Goal: Task Accomplishment & Management: Use online tool/utility

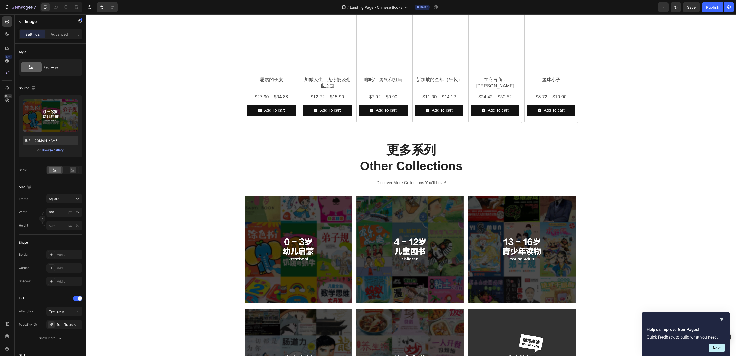
scroll to position [423, 0]
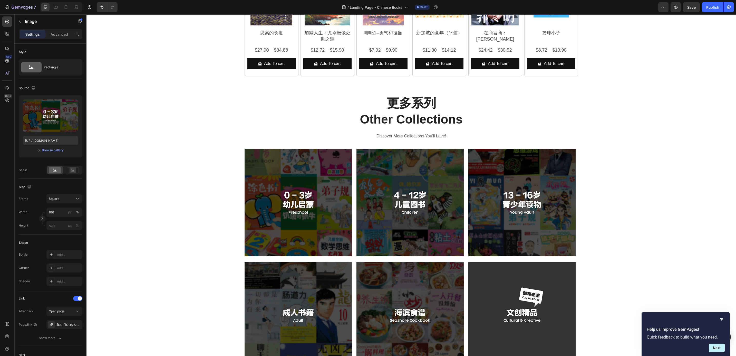
click at [324, 165] on img at bounding box center [298, 202] width 107 height 107
click at [305, 186] on img at bounding box center [298, 202] width 107 height 107
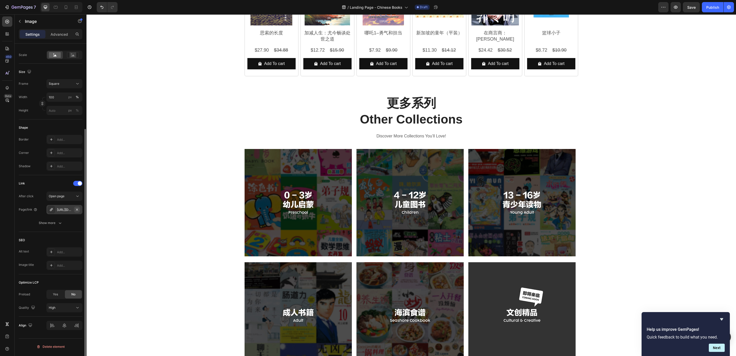
click at [74, 209] on button "button" at bounding box center [77, 209] width 6 height 6
click at [64, 223] on div "Add..." at bounding box center [69, 223] width 24 height 5
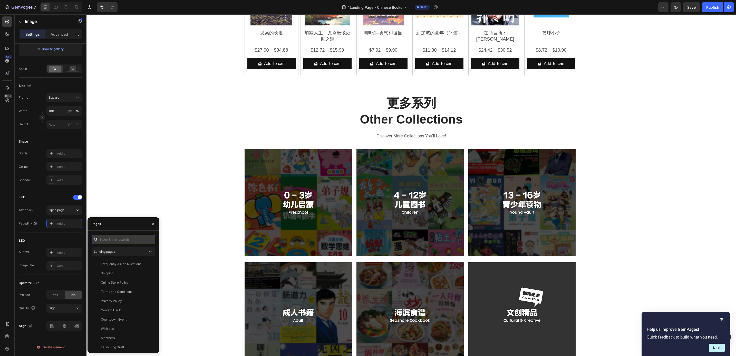
click at [106, 239] on input "text" at bounding box center [124, 239] width 64 height 9
click at [109, 236] on input "text" at bounding box center [124, 239] width 64 height 9
paste input "https://popular.com.sg/pages/chinese-books-collection-landing-page-0-3sui-pre-s…"
type input "https://popular.com.sg/pages/chinese-books-collection-landing-page-0-3sui-pre-s…"
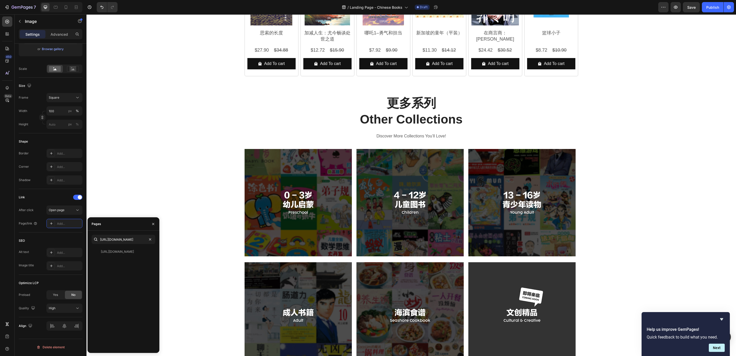
scroll to position [0, 0]
click at [111, 249] on div "https://popular.com.sg/pages/chinese-books-collection-landing-page-0-3sui-pre-s…" at bounding box center [117, 251] width 33 height 5
click at [267, 196] on img at bounding box center [298, 202] width 107 height 107
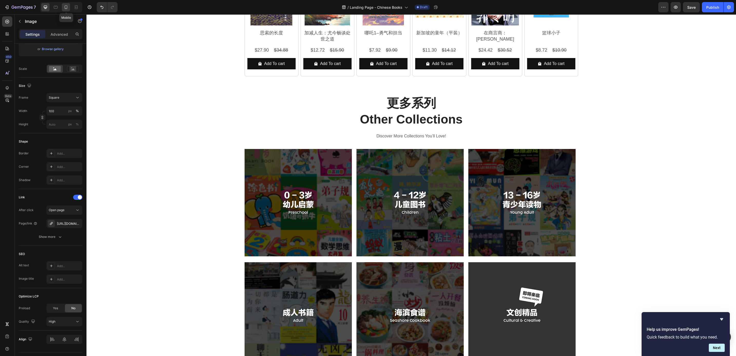
click at [62, 8] on div at bounding box center [66, 7] width 8 height 8
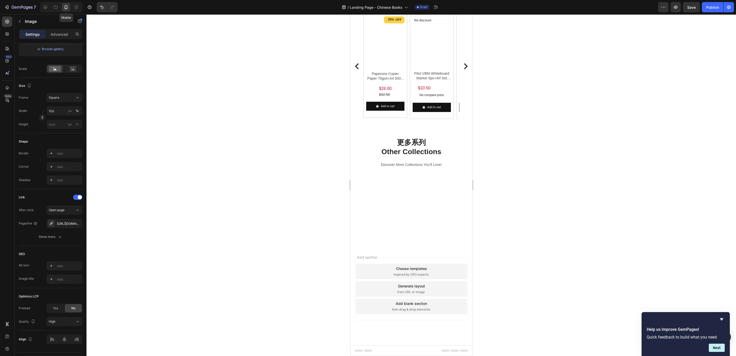
scroll to position [337, 0]
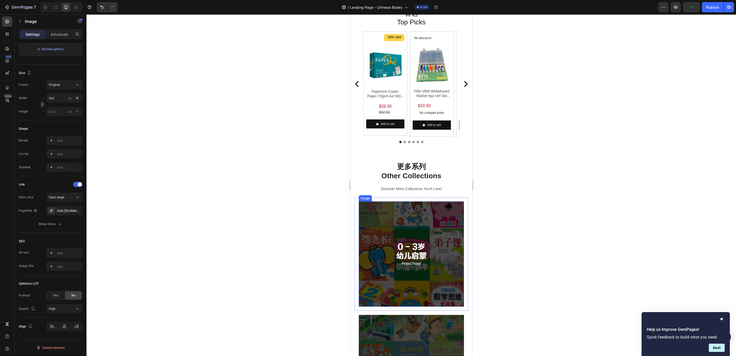
click at [381, 236] on img at bounding box center [410, 253] width 105 height 105
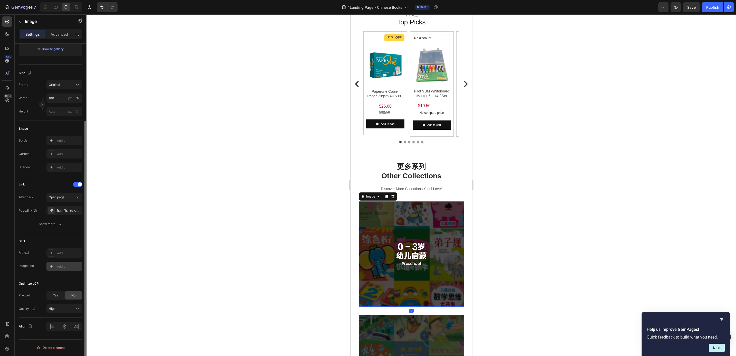
scroll to position [102, 0]
click at [77, 210] on icon "button" at bounding box center [77, 209] width 2 height 2
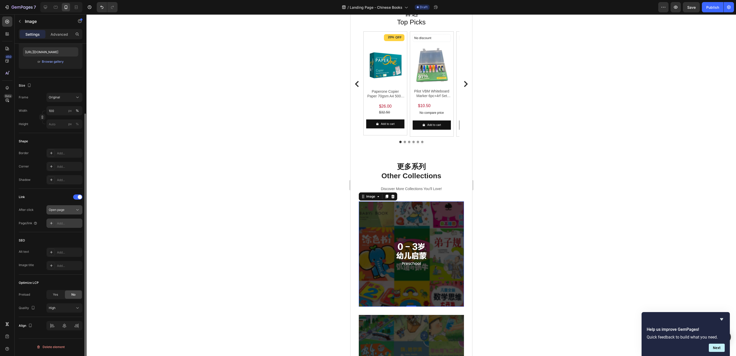
scroll to position [89, 0]
click at [66, 225] on div "Add..." at bounding box center [69, 223] width 24 height 5
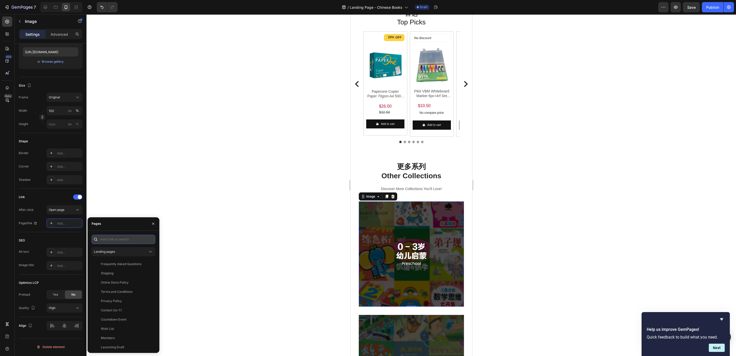
click at [104, 242] on input "text" at bounding box center [124, 239] width 64 height 9
paste input "https://popular.com.sg/pages/chinese-books-collection-landing-page-0-3sui-pre-s…"
type input "https://popular.com.sg/pages/chinese-books-collection-landing-page-0-3sui-pre-s…"
click at [113, 249] on div "https://popular.com.sg/pages/chinese-books-collection-landing-page-0-3sui-pre-s…" at bounding box center [117, 251] width 33 height 5
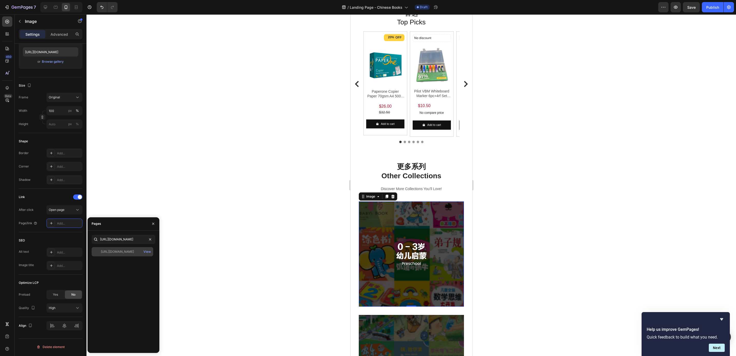
scroll to position [0, 0]
click at [103, 209] on div at bounding box center [410, 184] width 649 height 341
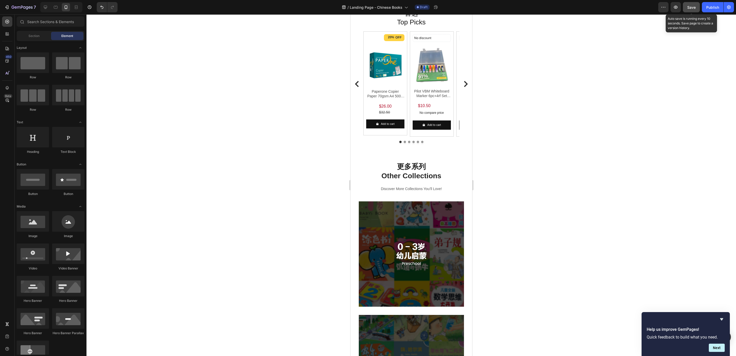
click at [686, 6] on button "Save" at bounding box center [691, 7] width 17 height 10
click at [710, 6] on div "Publish" at bounding box center [712, 7] width 13 height 5
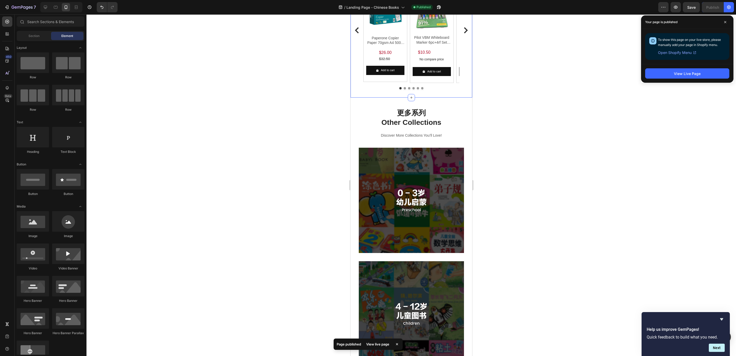
scroll to position [423, 0]
click at [46, 9] on icon at bounding box center [45, 7] width 5 height 5
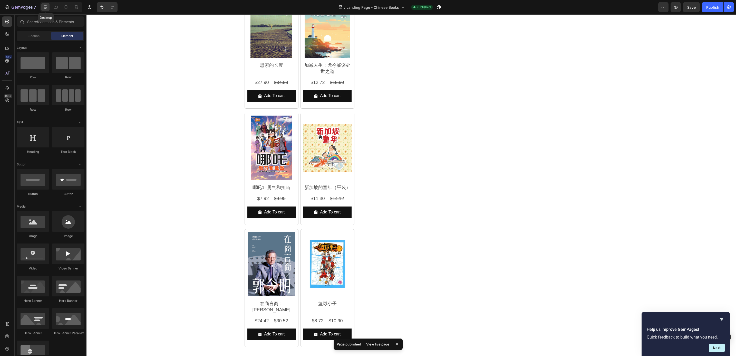
scroll to position [433, 0]
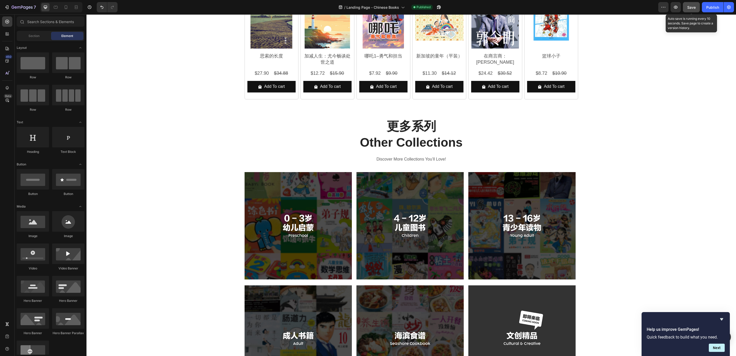
click at [691, 4] on button "Save" at bounding box center [691, 7] width 17 height 10
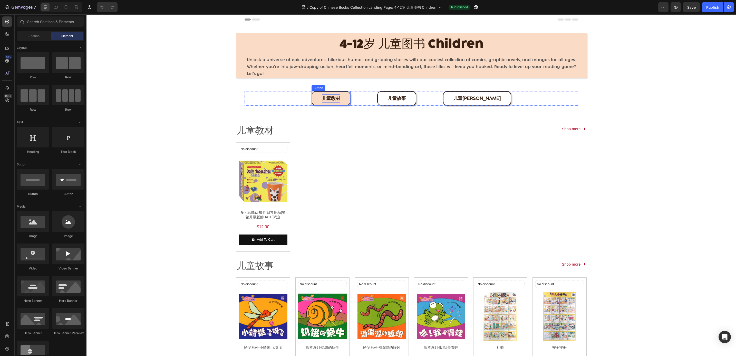
click at [340, 97] on span "儿童教材" at bounding box center [331, 98] width 18 height 6
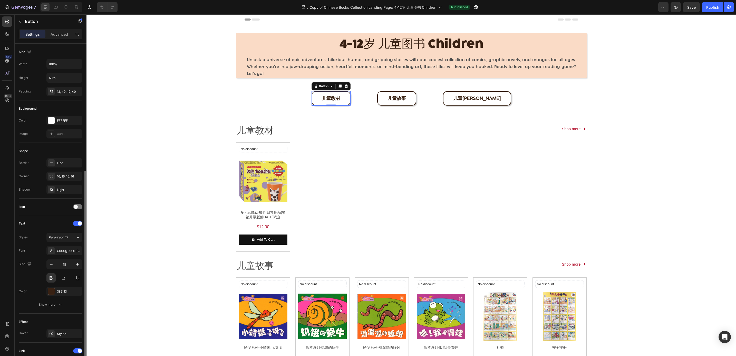
scroll to position [70, 0]
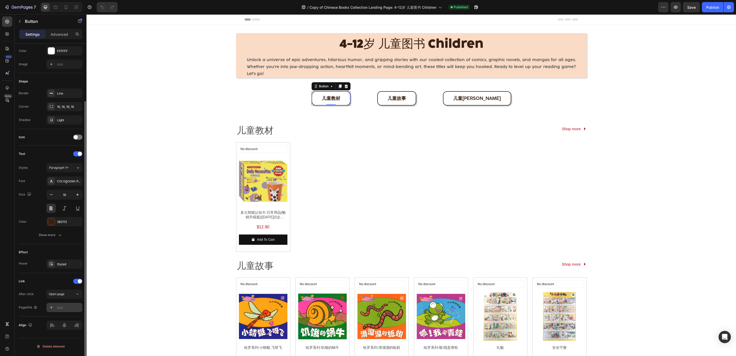
click at [64, 307] on div "Add..." at bounding box center [69, 307] width 24 height 5
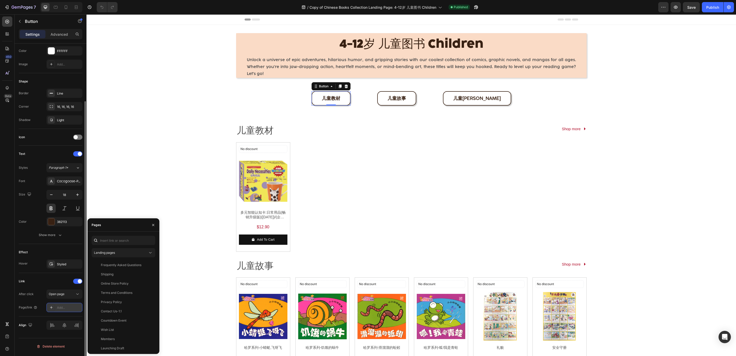
click at [64, 307] on div "Add..." at bounding box center [69, 307] width 24 height 5
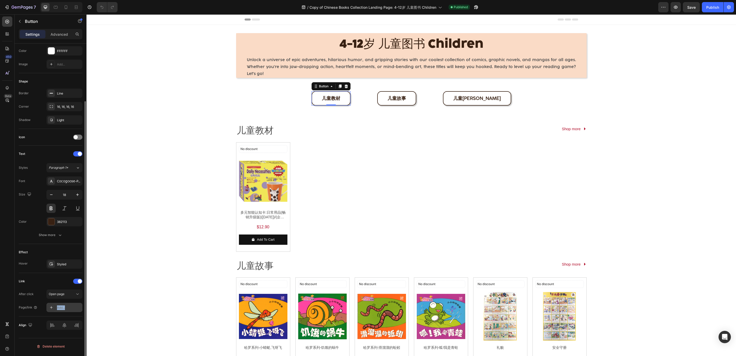
click at [65, 308] on div "Add..." at bounding box center [69, 307] width 24 height 5
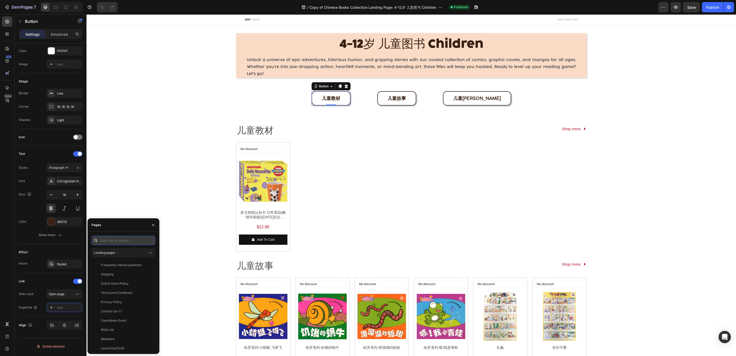
click at [115, 243] on input "text" at bounding box center [124, 240] width 64 height 9
paste input "[URL][DOMAIN_NAME]"
type input "[URL][DOMAIN_NAME]"
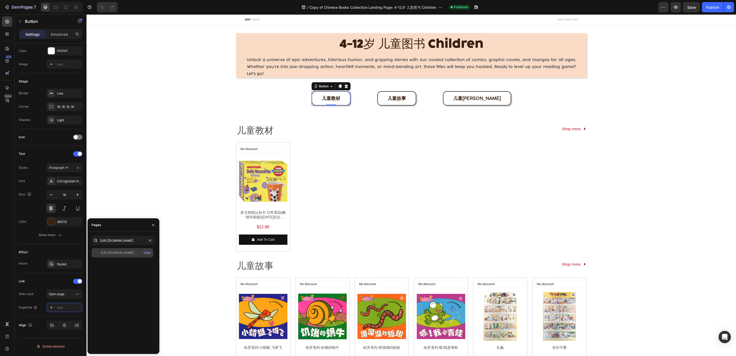
click at [115, 249] on div "[URL][DOMAIN_NAME] View" at bounding box center [123, 252] width 62 height 9
click at [400, 99] on span "儿童故事" at bounding box center [396, 98] width 18 height 6
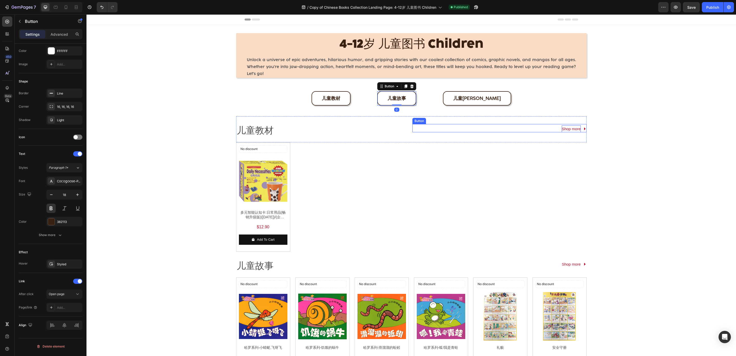
click at [562, 128] on p "Shop more" at bounding box center [571, 128] width 19 height 7
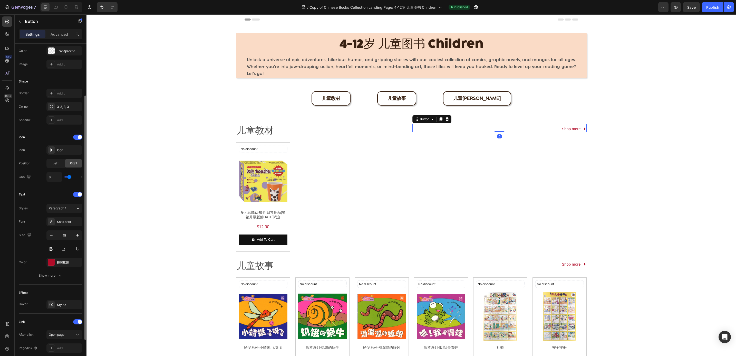
scroll to position [110, 0]
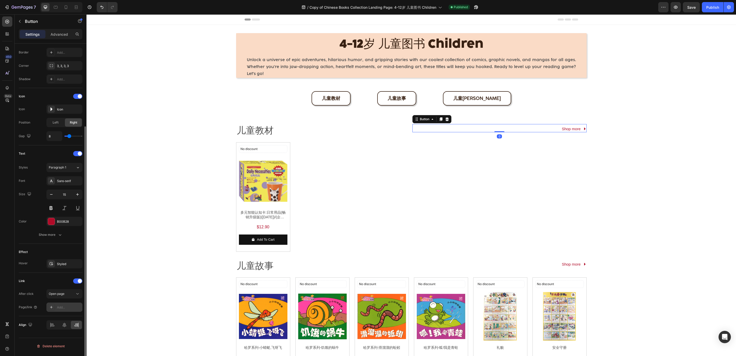
click at [61, 308] on div "Add..." at bounding box center [69, 307] width 24 height 5
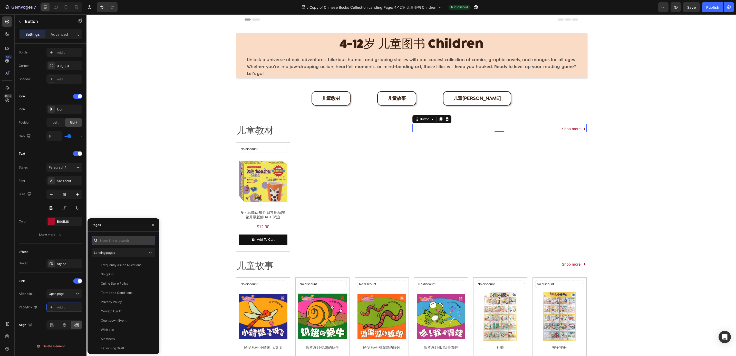
click at [117, 243] on input "text" at bounding box center [124, 240] width 64 height 9
paste input "[URL][DOMAIN_NAME]"
type input "[URL][DOMAIN_NAME]"
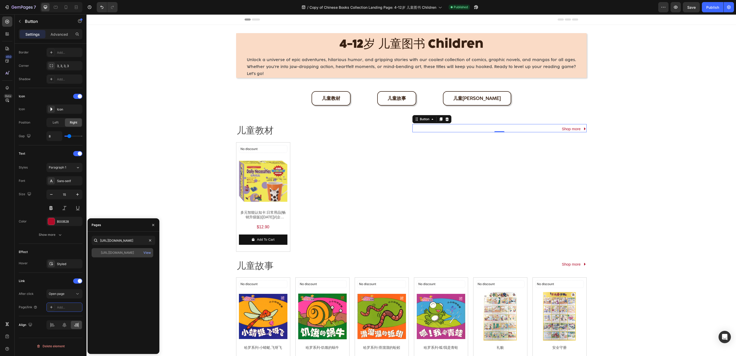
click at [119, 251] on div "[URL][DOMAIN_NAME]" at bounding box center [117, 252] width 33 height 5
click at [152, 227] on button "button" at bounding box center [153, 225] width 8 height 8
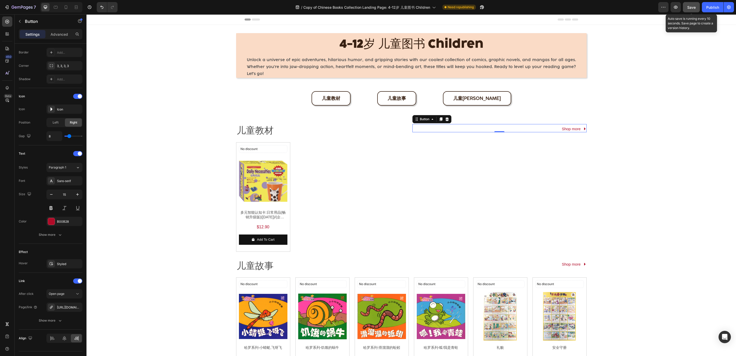
click at [689, 7] on span "Save" at bounding box center [691, 7] width 8 height 4
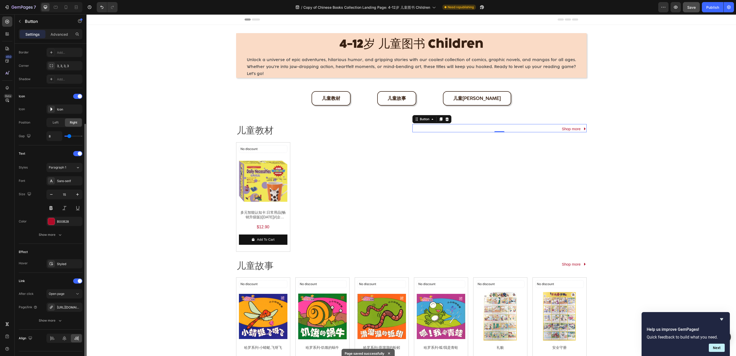
scroll to position [110, 0]
click at [202, 155] on div "4-12岁 儿童图书 Children Heading Unlock a universe of epic adventures, hilarious hum…" at bounding box center [410, 275] width 649 height 500
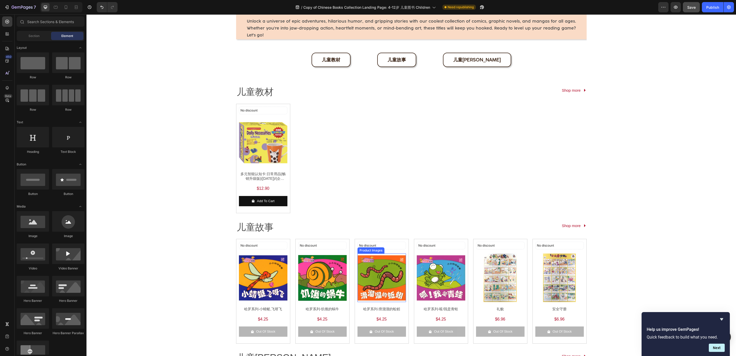
scroll to position [0, 0]
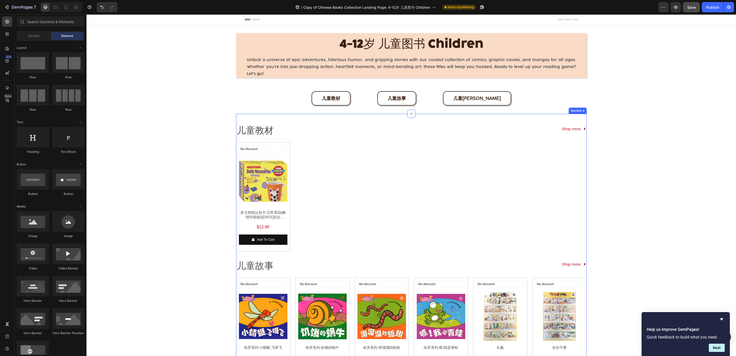
click at [309, 114] on div "儿童教材 Text Block Shop more Button Row No discount Not be displayed when publishe…" at bounding box center [411, 319] width 350 height 411
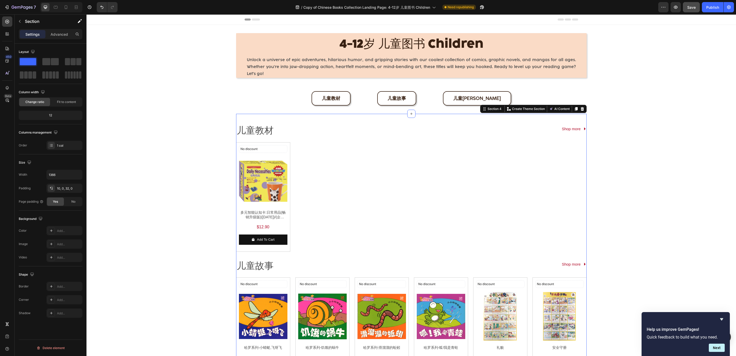
click at [219, 131] on div "4-12岁 儿童图书 Children Heading Unlock a universe of epic adventures, hilarious hum…" at bounding box center [410, 275] width 649 height 500
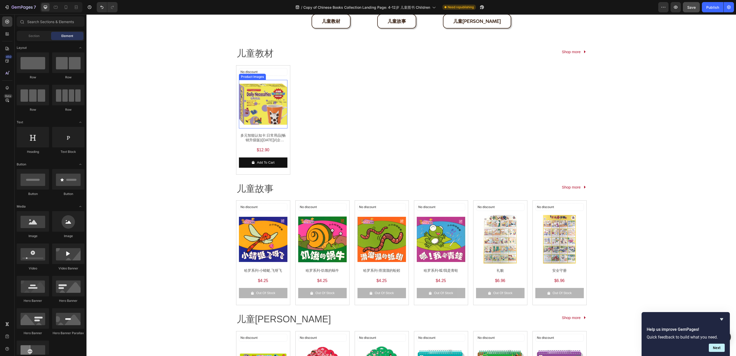
scroll to position [38, 0]
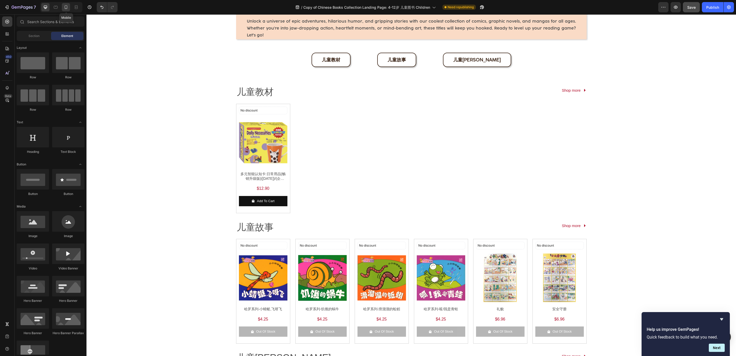
click at [68, 6] on icon at bounding box center [65, 7] width 5 height 5
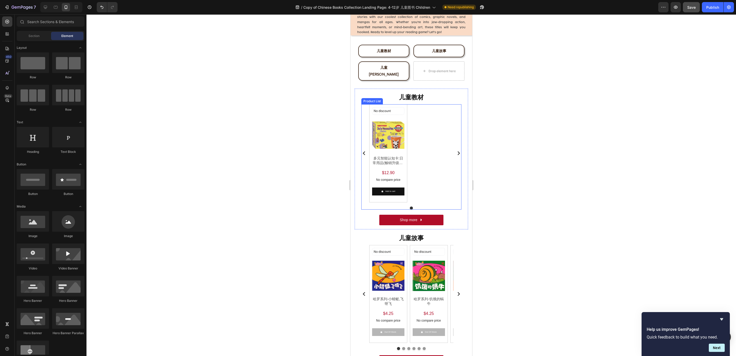
click at [324, 193] on div at bounding box center [410, 184] width 649 height 341
click at [694, 8] on span "Save" at bounding box center [691, 7] width 8 height 4
click at [676, 5] on icon "button" at bounding box center [675, 7] width 5 height 5
click at [392, 53] on button "儿童教材" at bounding box center [383, 51] width 51 height 13
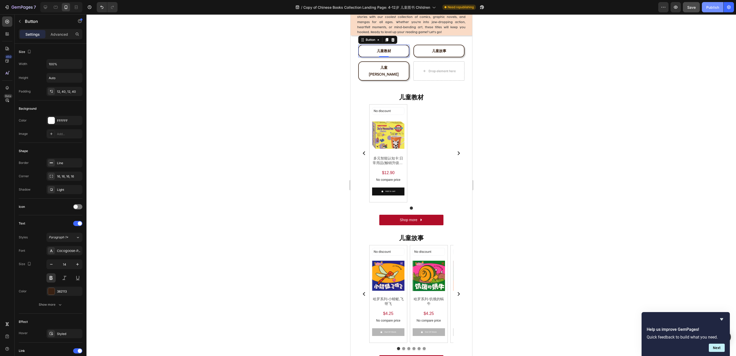
click at [714, 9] on div "Publish" at bounding box center [712, 7] width 13 height 5
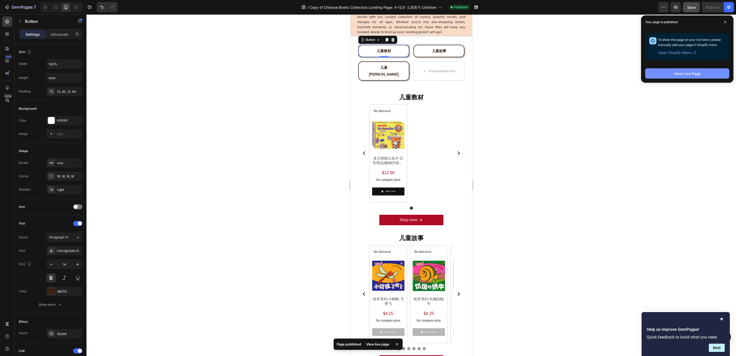
click at [704, 76] on button "View Live Page" at bounding box center [687, 73] width 84 height 10
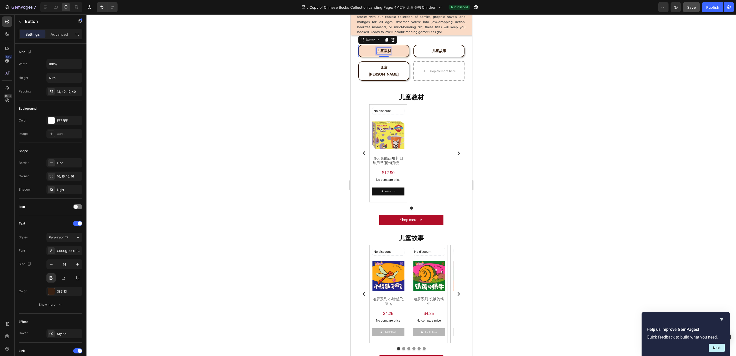
click at [387, 49] on span "儿童教材" at bounding box center [383, 51] width 14 height 4
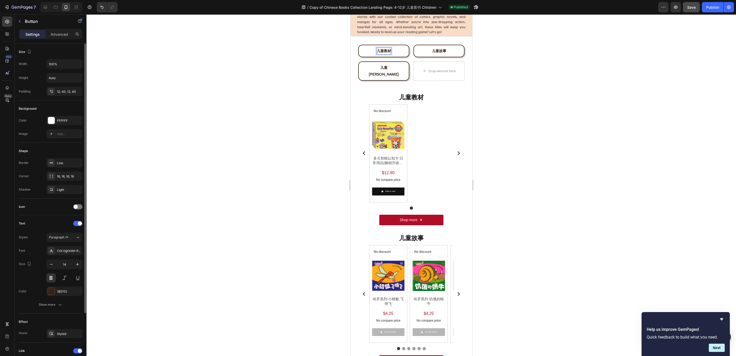
scroll to position [70, 0]
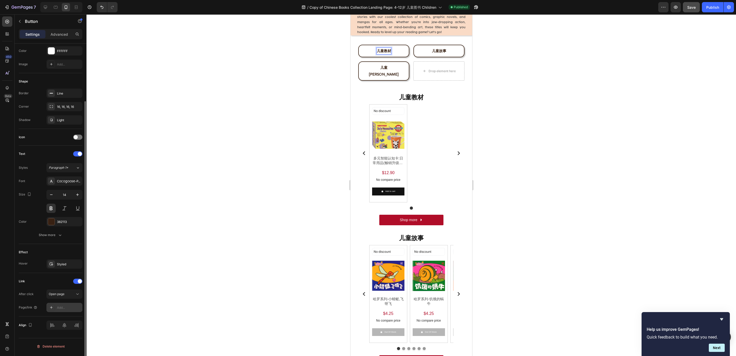
click at [66, 308] on div "Add..." at bounding box center [69, 307] width 24 height 5
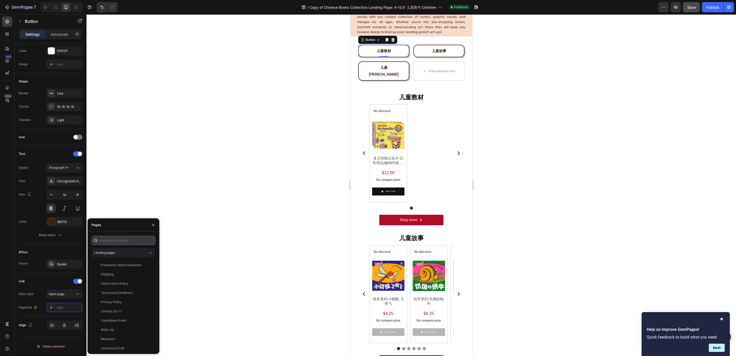
click at [116, 243] on input "text" at bounding box center [124, 240] width 64 height 9
paste input "[URL][DOMAIN_NAME]"
type input "[URL][DOMAIN_NAME]"
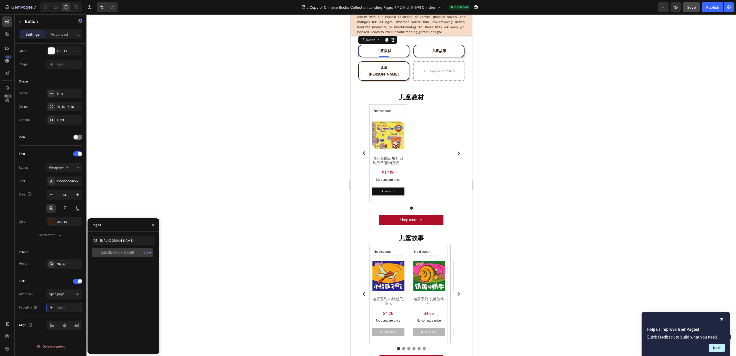
click at [118, 250] on div "[URL][DOMAIN_NAME] View" at bounding box center [123, 252] width 62 height 9
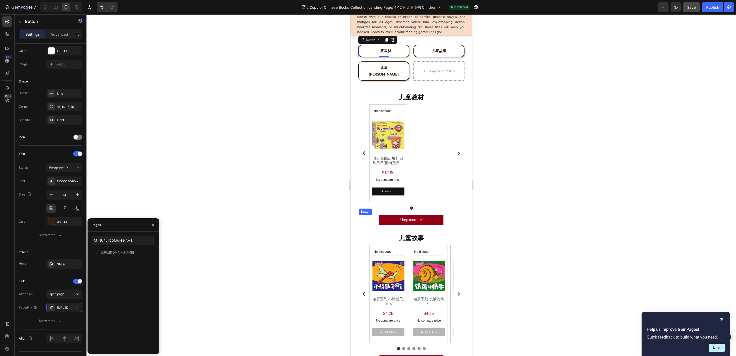
click at [428, 217] on button "Shop more" at bounding box center [411, 219] width 64 height 11
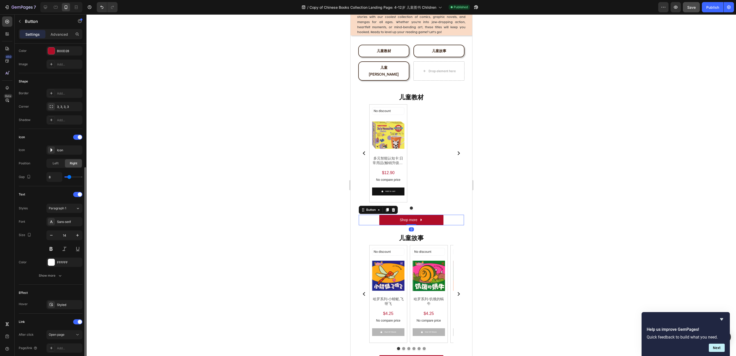
scroll to position [110, 0]
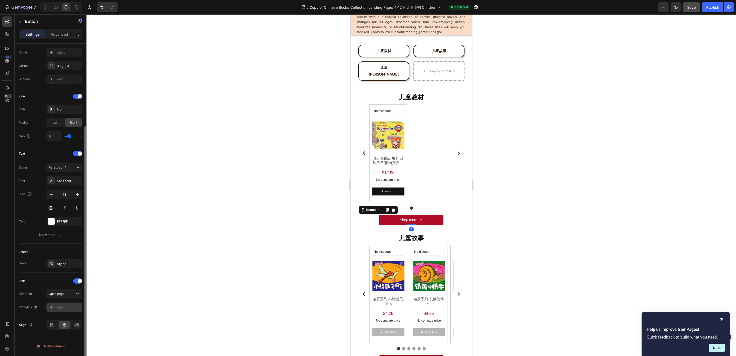
click at [65, 309] on div "Add..." at bounding box center [69, 307] width 24 height 5
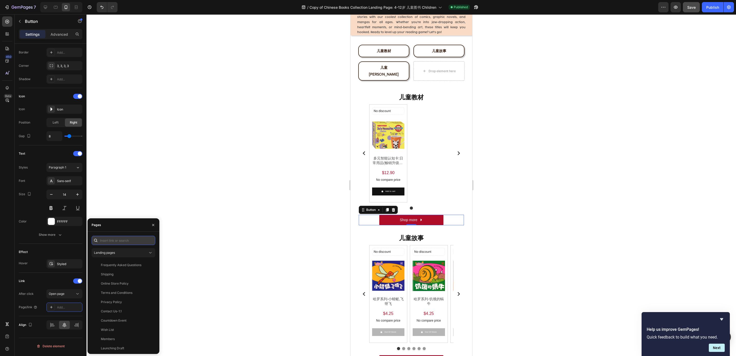
click at [107, 239] on input "text" at bounding box center [124, 240] width 64 height 9
paste input "[URL][DOMAIN_NAME]"
type input "[URL][DOMAIN_NAME]"
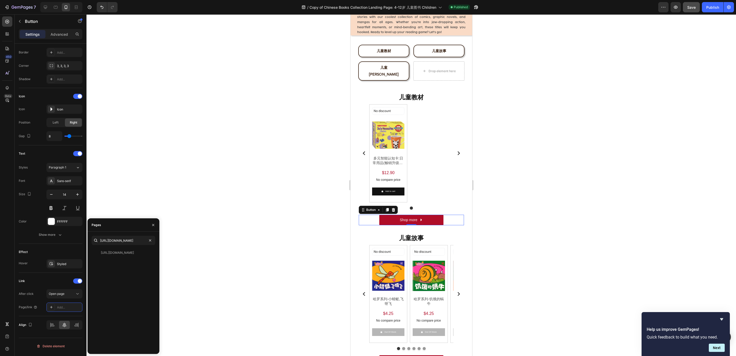
click at [131, 257] on div "[URL][DOMAIN_NAME] View" at bounding box center [124, 299] width 64 height 102
click at [130, 253] on div "[URL][DOMAIN_NAME]" at bounding box center [117, 252] width 33 height 5
click at [450, 89] on div "儿童教材 Heading No discount Not be displayed when published Discount Tag Product I…" at bounding box center [410, 159] width 113 height 141
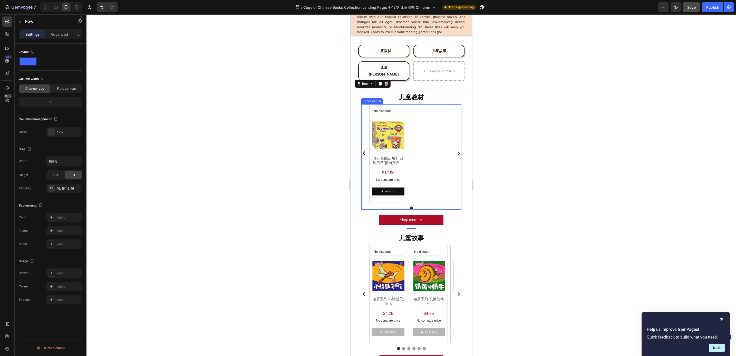
click at [419, 115] on div "No discount Not be displayed when published Discount Tag Product Images 多元智能认知卡…" at bounding box center [411, 153] width 84 height 98
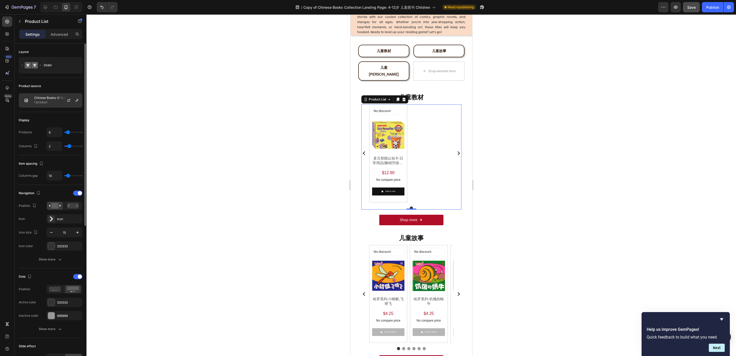
click at [48, 105] on div "Chinese Books: 0-3岁 幼儿启蒙 Pre-school - 幼儿认知 1 product" at bounding box center [51, 100] width 64 height 14
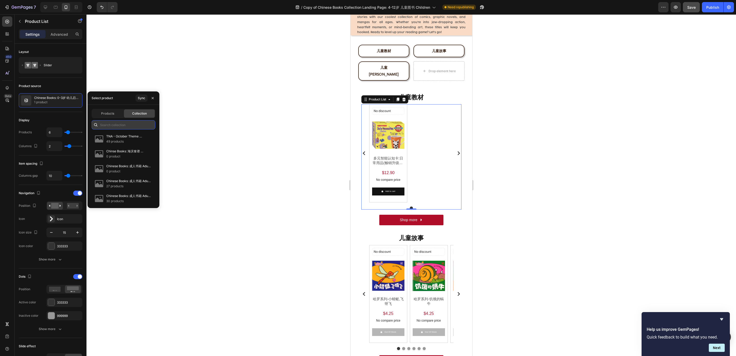
click at [109, 124] on input "text" at bounding box center [124, 124] width 64 height 9
paste input "Chinese Books: 4-12岁 儿童图书 Children 儿童教材"
type input "Chinese Books: 4-12岁 儿童图书 Children 儿童教材"
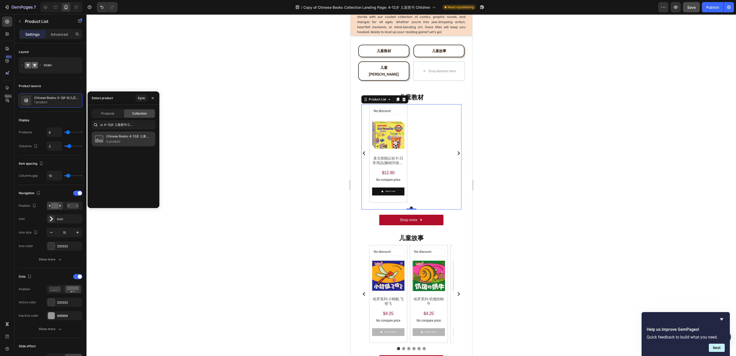
click at [116, 133] on div "Chinese Books: 4-12岁 儿童图书 Children 儿童教材 0 product" at bounding box center [124, 138] width 64 height 15
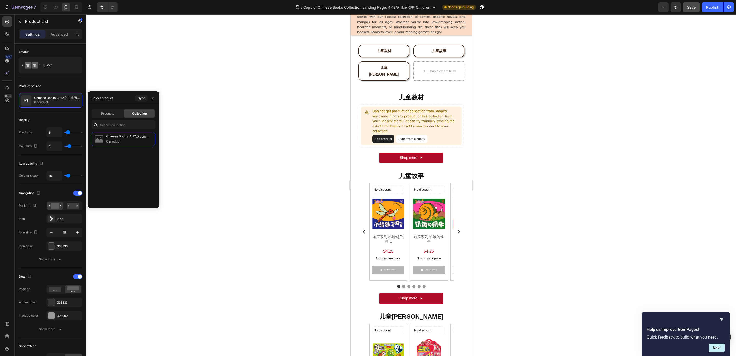
click at [291, 150] on div at bounding box center [410, 184] width 649 height 341
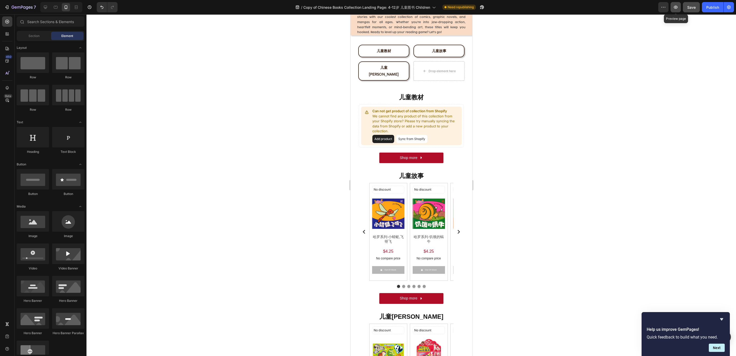
click at [677, 8] on icon "button" at bounding box center [675, 7] width 5 height 5
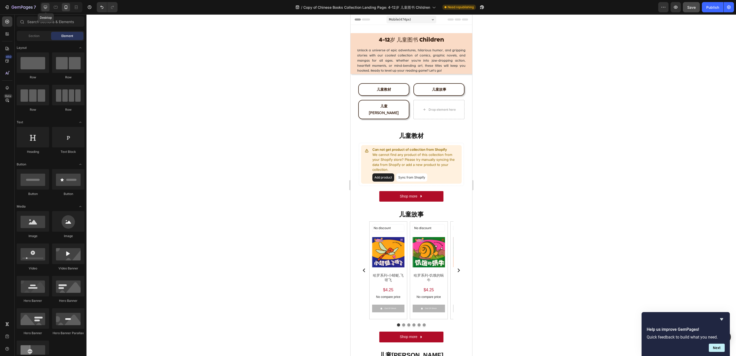
click at [47, 9] on icon at bounding box center [45, 7] width 5 height 5
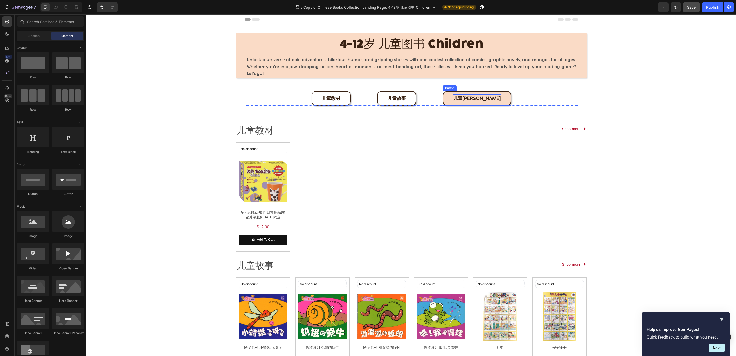
click at [481, 95] on p "儿童[PERSON_NAME]" at bounding box center [477, 98] width 48 height 8
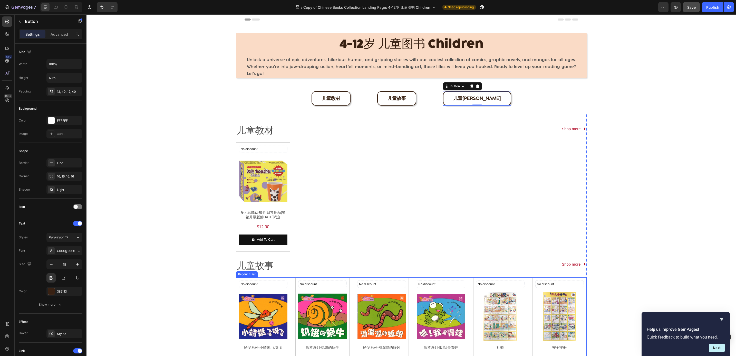
click at [288, 280] on div "No discount Not be displayed when published Discount Tag Product Images 哈罗系列-小蜻…" at bounding box center [411, 329] width 350 height 104
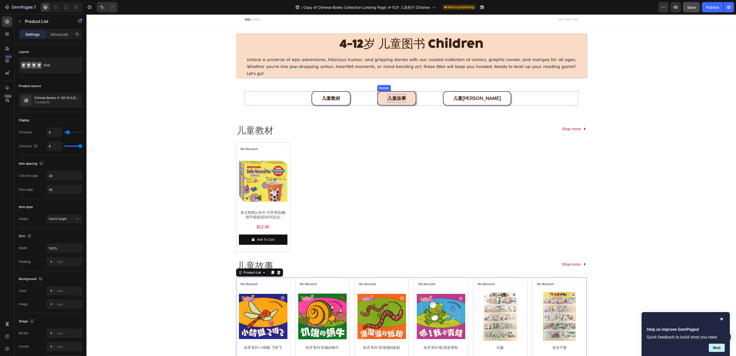
click at [402, 96] on span "儿童故事" at bounding box center [396, 98] width 18 height 6
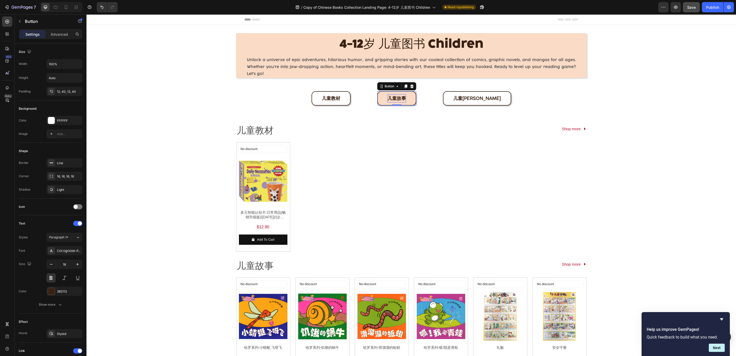
click at [401, 100] on span "儿童故事" at bounding box center [396, 98] width 18 height 6
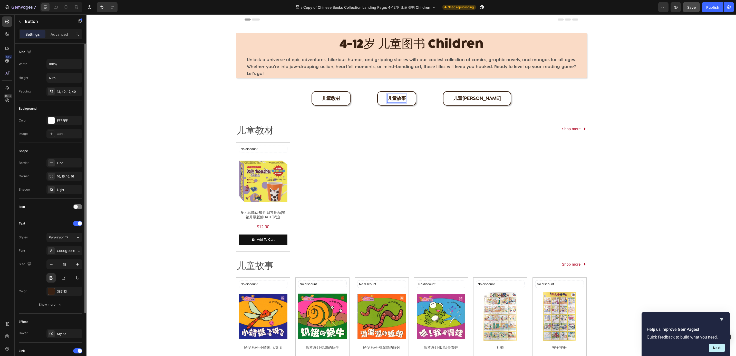
scroll to position [70, 0]
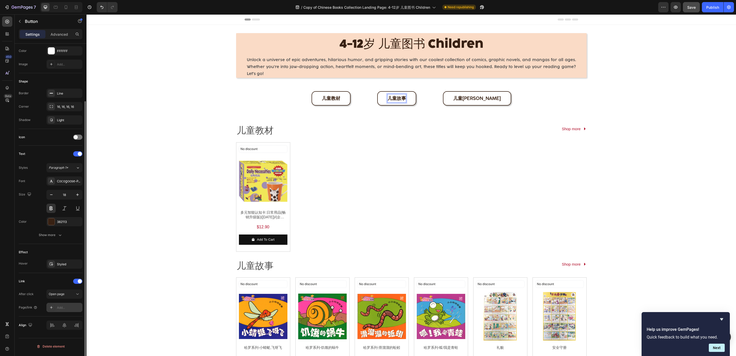
click at [59, 311] on div "Add..." at bounding box center [64, 306] width 36 height 9
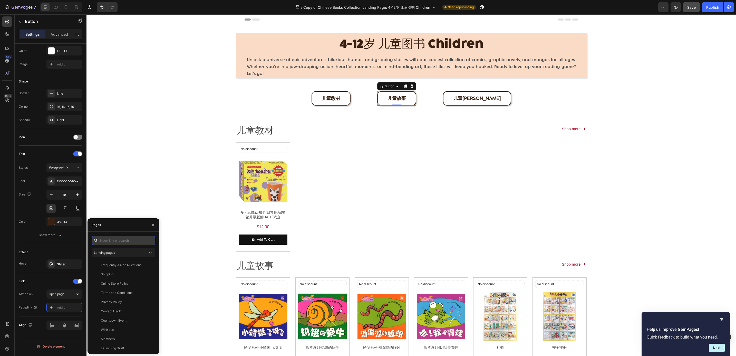
click at [124, 238] on input "text" at bounding box center [124, 240] width 64 height 9
paste input "[URL][DOMAIN_NAME]"
type input "[URL][DOMAIN_NAME]"
click at [127, 249] on div "[URL][DOMAIN_NAME] View" at bounding box center [123, 252] width 62 height 9
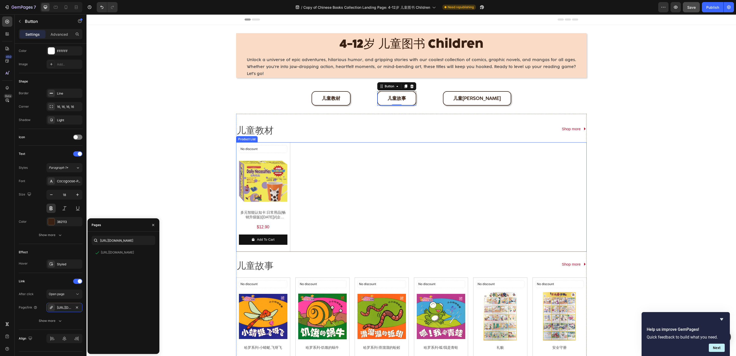
scroll to position [38, 0]
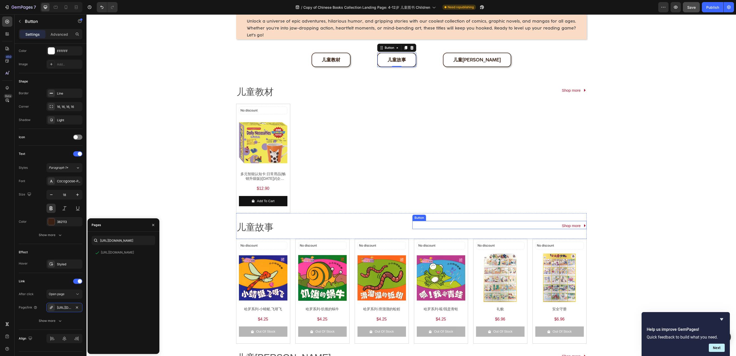
click at [557, 223] on div "Shop more Button" at bounding box center [499, 225] width 174 height 8
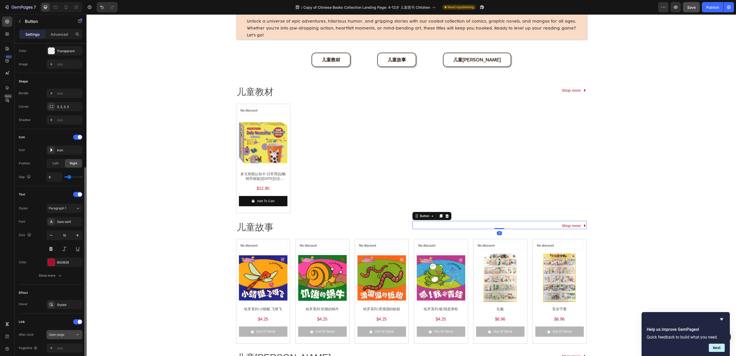
scroll to position [110, 0]
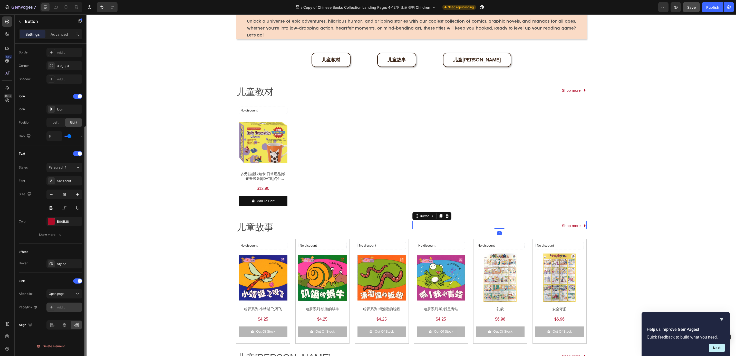
click at [62, 308] on div "Add..." at bounding box center [69, 307] width 24 height 5
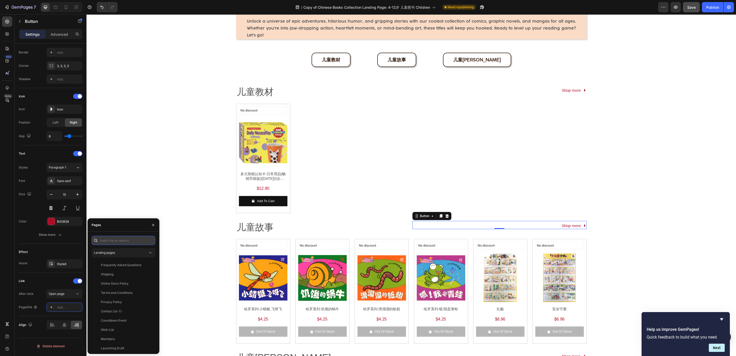
click at [129, 238] on input "text" at bounding box center [124, 240] width 64 height 9
paste input "[URL][DOMAIN_NAME]"
type input "[URL][DOMAIN_NAME]"
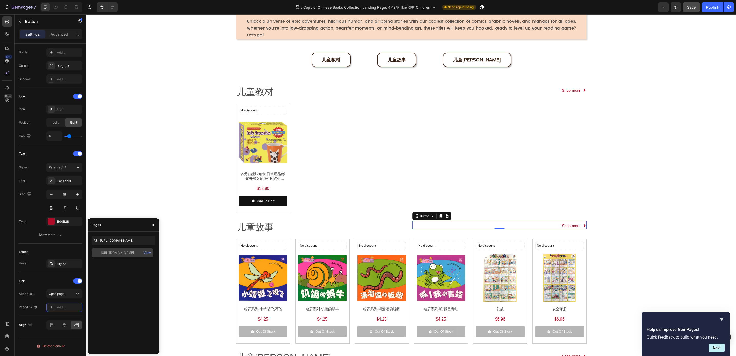
click at [133, 251] on div "[URL][DOMAIN_NAME]" at bounding box center [117, 252] width 33 height 5
click at [290, 259] on div "No discount Not be displayed when published Discount Tag Product Images 哈罗系列-小蜻…" at bounding box center [411, 291] width 350 height 104
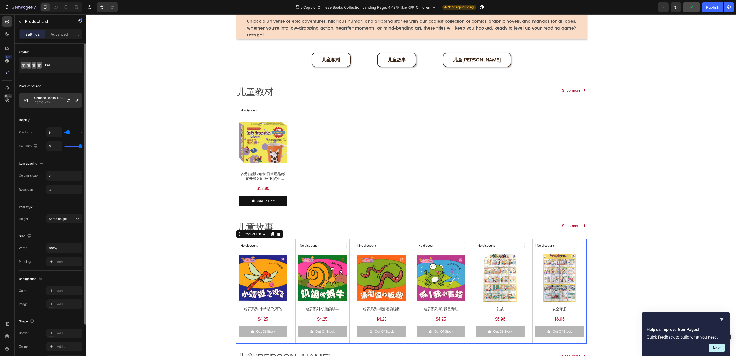
click at [42, 100] on p "7 products" at bounding box center [57, 102] width 46 height 5
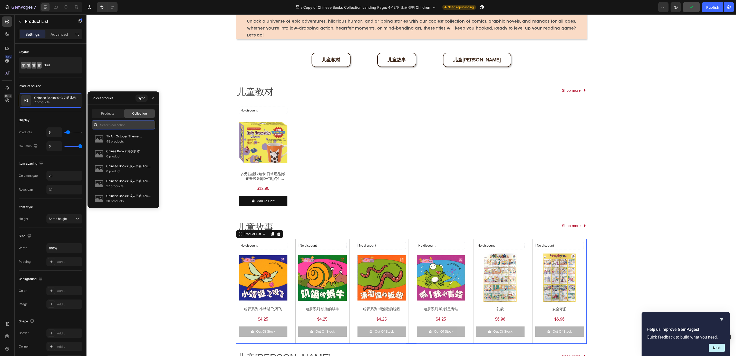
click at [109, 123] on input "text" at bounding box center [124, 124] width 64 height 9
paste input "Chinese Books: 4-12岁 儿童图书 Children 儿童故事"
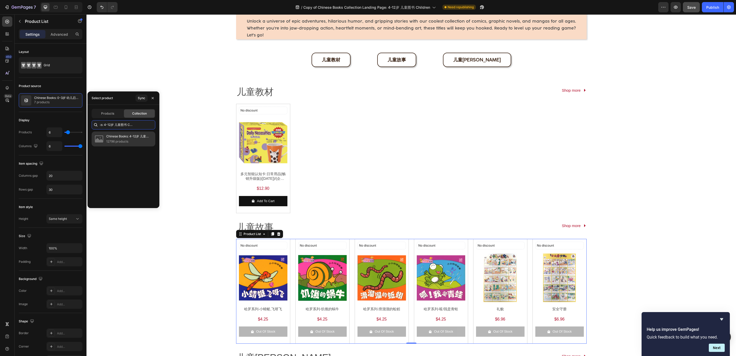
type input "Chinese Books: 4-12岁 儿童图书 Children 儿童故事"
click at [109, 141] on p "12796 products" at bounding box center [128, 141] width 45 height 5
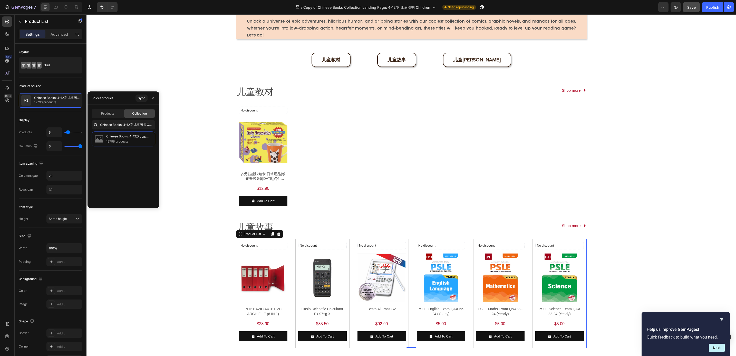
click at [181, 172] on div "4-12岁 儿童图书 Children Heading Unlock a universe of epic adventures, hilarious hum…" at bounding box center [410, 238] width 649 height 505
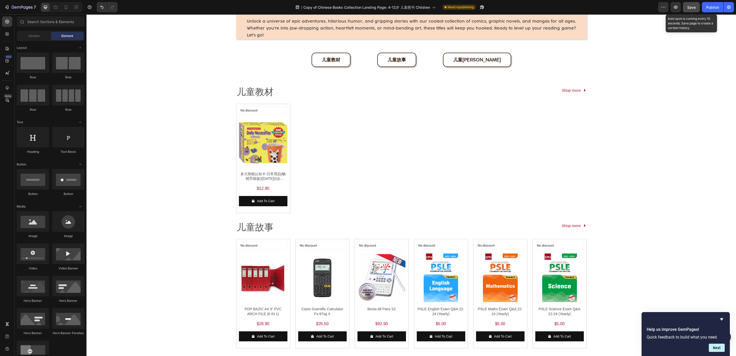
click at [690, 7] on span "Save" at bounding box center [691, 7] width 8 height 4
click at [679, 8] on button "button" at bounding box center [675, 7] width 10 height 10
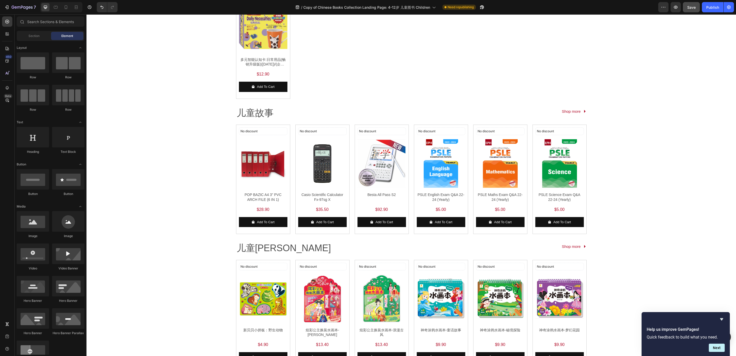
scroll to position [154, 0]
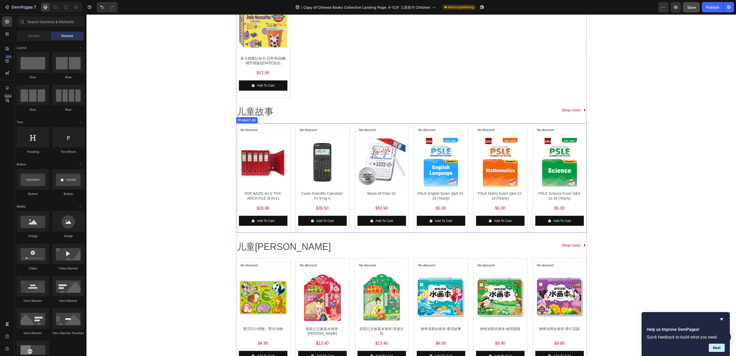
click at [289, 125] on div "No discount Not be displayed when published Discount Tag Product Images POP BAZ…" at bounding box center [411, 177] width 350 height 109
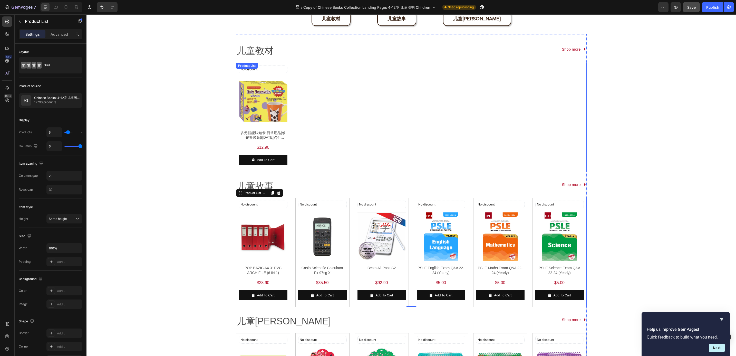
scroll to position [77, 0]
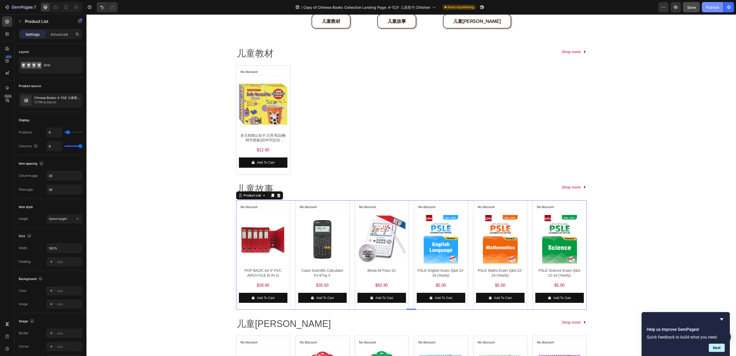
click at [708, 9] on div "Publish" at bounding box center [712, 7] width 13 height 5
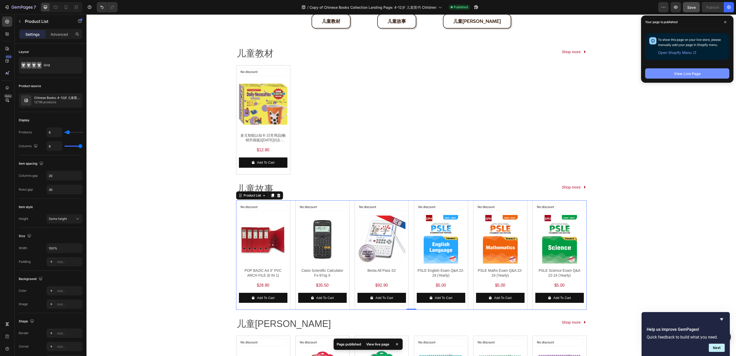
click at [690, 70] on button "View Live Page" at bounding box center [687, 73] width 84 height 10
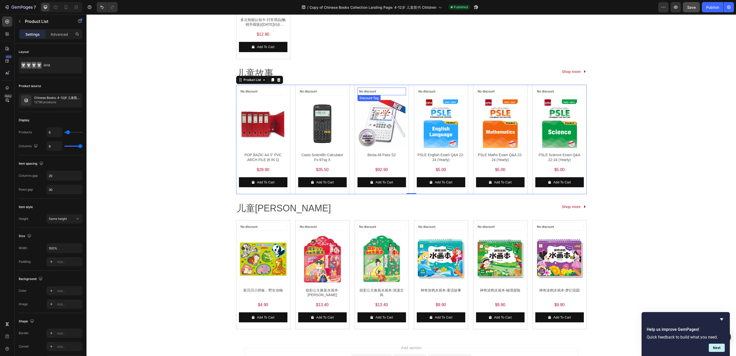
scroll to position [231, 0]
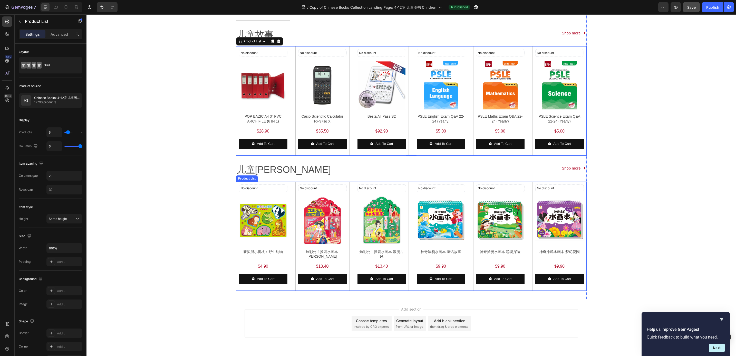
click at [288, 190] on div "No discount Not be displayed when published Discount Tag Product Images 新贝贝小拼板：…" at bounding box center [411, 235] width 350 height 109
click at [254, 169] on p "儿童[PERSON_NAME]" at bounding box center [319, 170] width 164 height 12
